Goal: Task Accomplishment & Management: Manage account settings

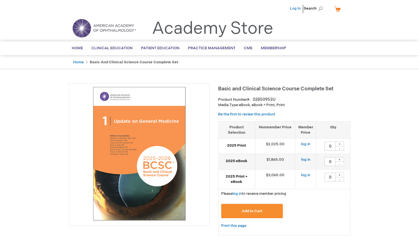
click at [297, 9] on link "Log In" at bounding box center [295, 8] width 11 height 5
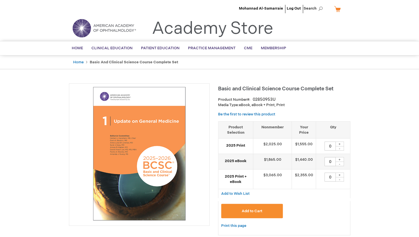
click at [266, 9] on span "Mohannad Al-Samarraie" at bounding box center [261, 8] width 44 height 5
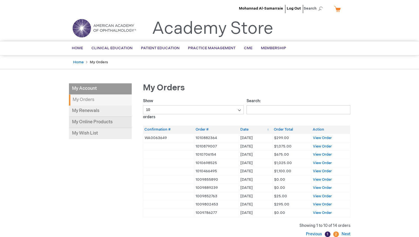
click at [94, 120] on link "My Online Products" at bounding box center [100, 122] width 63 height 11
